Goal: Check status: Check status

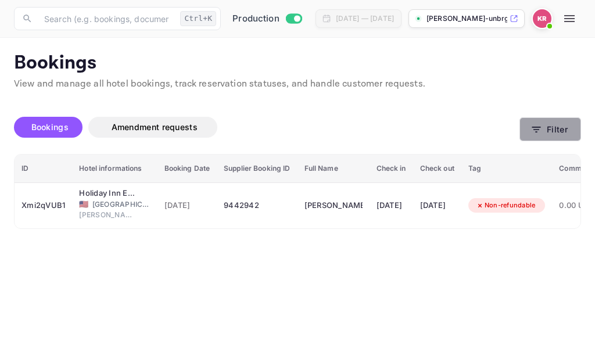
click at [535, 131] on icon "button" at bounding box center [536, 130] width 12 height 12
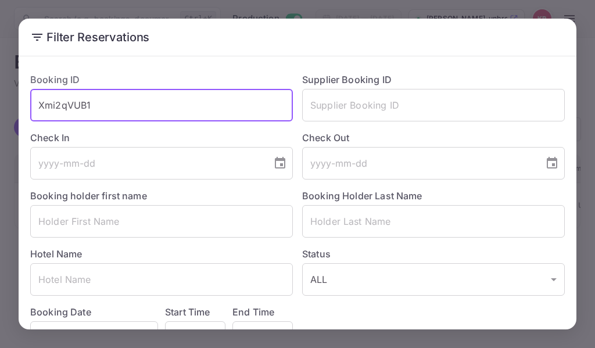
drag, startPoint x: 109, startPoint y: 108, endPoint x: 28, endPoint y: 102, distance: 80.4
click at [28, 102] on div "Booking ID Xmi2qVUB1 ​" at bounding box center [157, 92] width 272 height 58
type input "z"
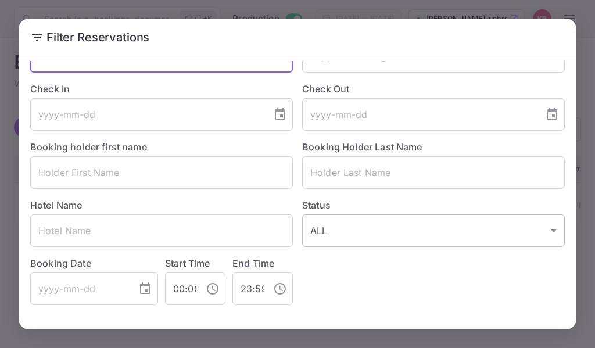
scroll to position [99, 0]
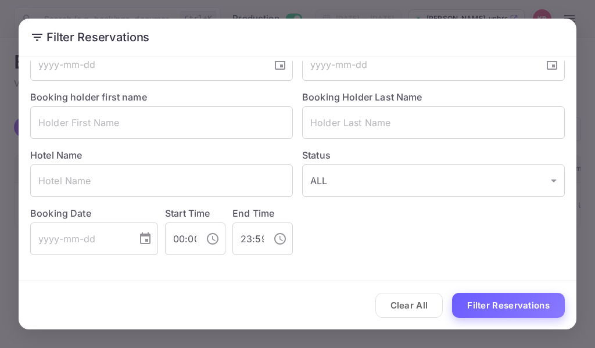
type input "vMRrmhZb9"
click at [482, 313] on button "Filter Reservations" at bounding box center [508, 305] width 113 height 25
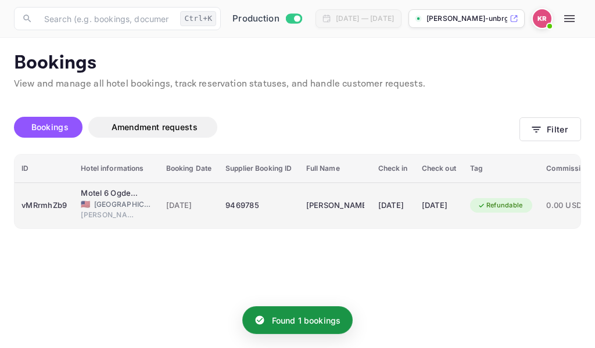
click at [235, 203] on div "9469785" at bounding box center [258, 205] width 66 height 19
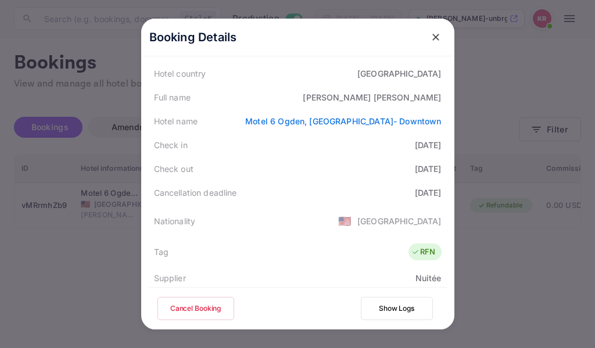
scroll to position [116, 0]
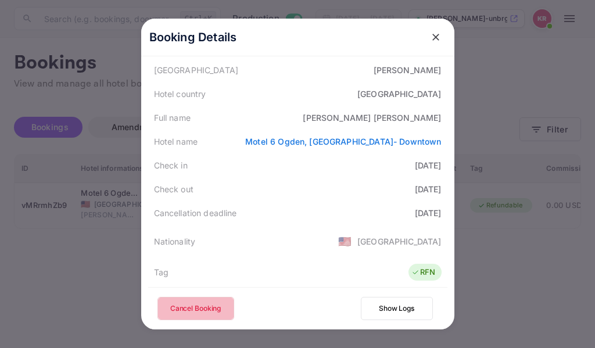
click at [190, 314] on button "Cancel Booking" at bounding box center [195, 308] width 77 height 23
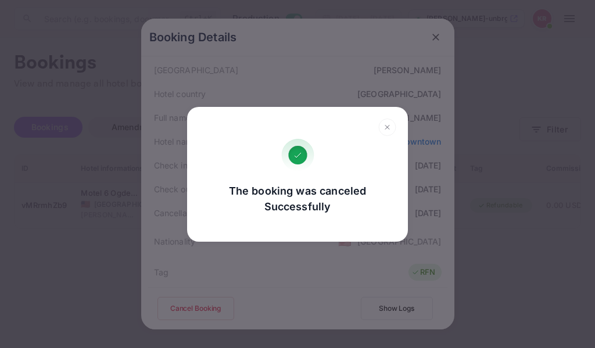
click at [387, 124] on icon at bounding box center [387, 126] width 18 height 17
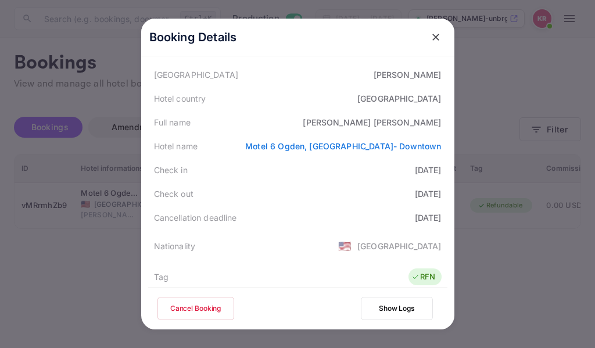
scroll to position [120, 0]
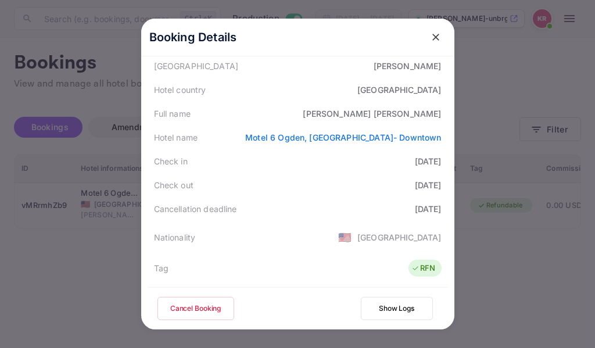
click at [431, 33] on icon "close" at bounding box center [436, 37] width 12 height 12
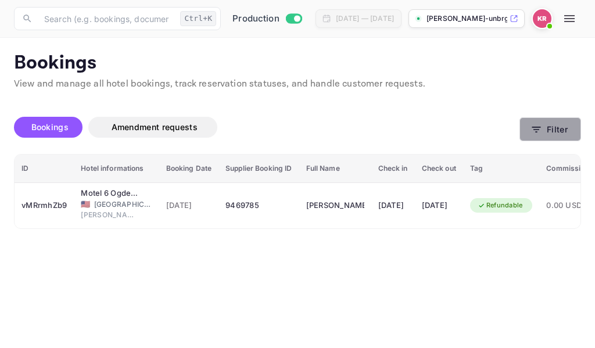
click at [534, 125] on icon "button" at bounding box center [536, 130] width 12 height 12
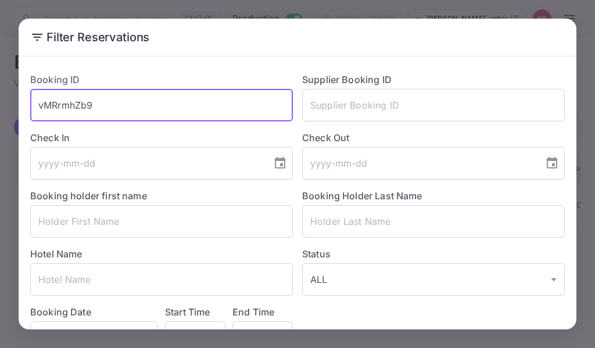
click at [100, 107] on input "vMRrmhZb9" at bounding box center [161, 105] width 262 height 33
type input "v"
click at [51, 106] on input "text" at bounding box center [161, 105] width 262 height 33
paste input "lZGnhm5OS"
click at [38, 105] on input "lZGnhm5OS" at bounding box center [161, 105] width 262 height 33
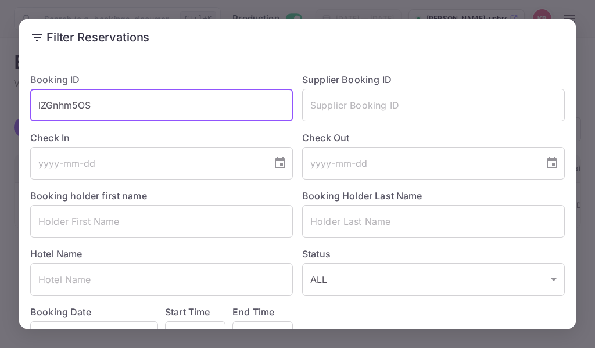
click at [98, 106] on input "lZGnhm5OS" at bounding box center [161, 105] width 262 height 33
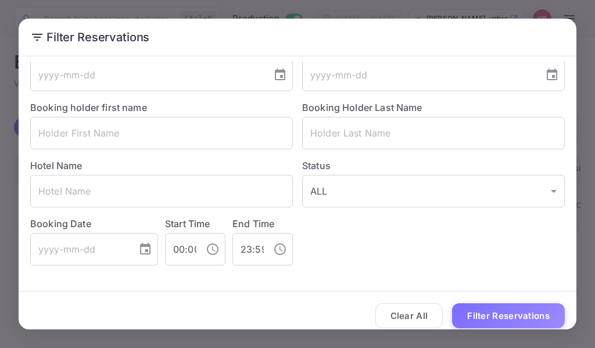
scroll to position [99, 0]
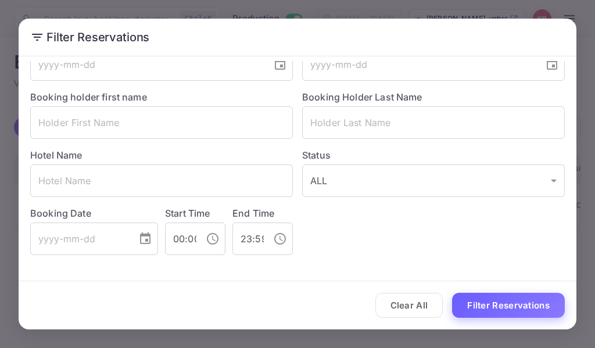
type input "lZGnhm5OS"
click at [492, 316] on button "Filter Reservations" at bounding box center [508, 305] width 113 height 25
